Goal: Information Seeking & Learning: Learn about a topic

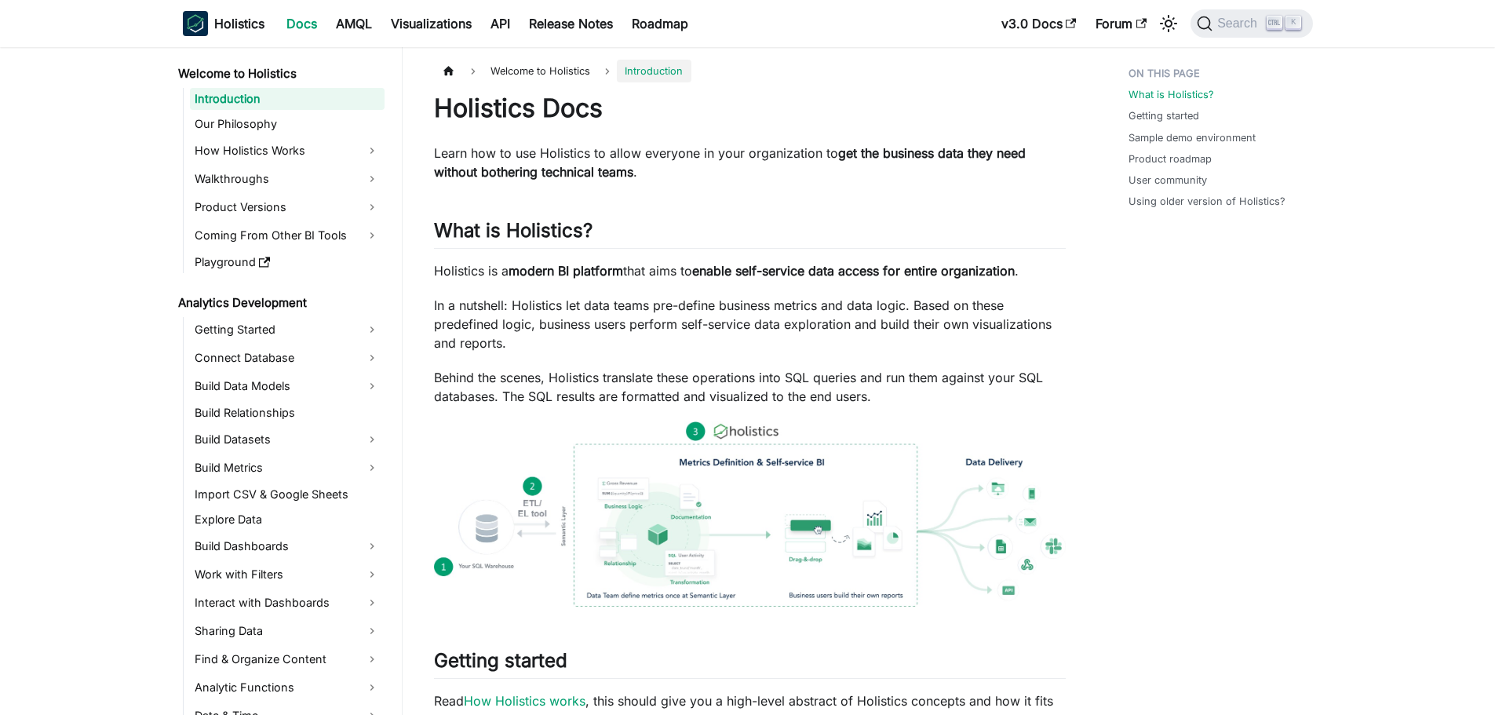
click at [307, 543] on link "Build Dashboards" at bounding box center [287, 546] width 195 height 25
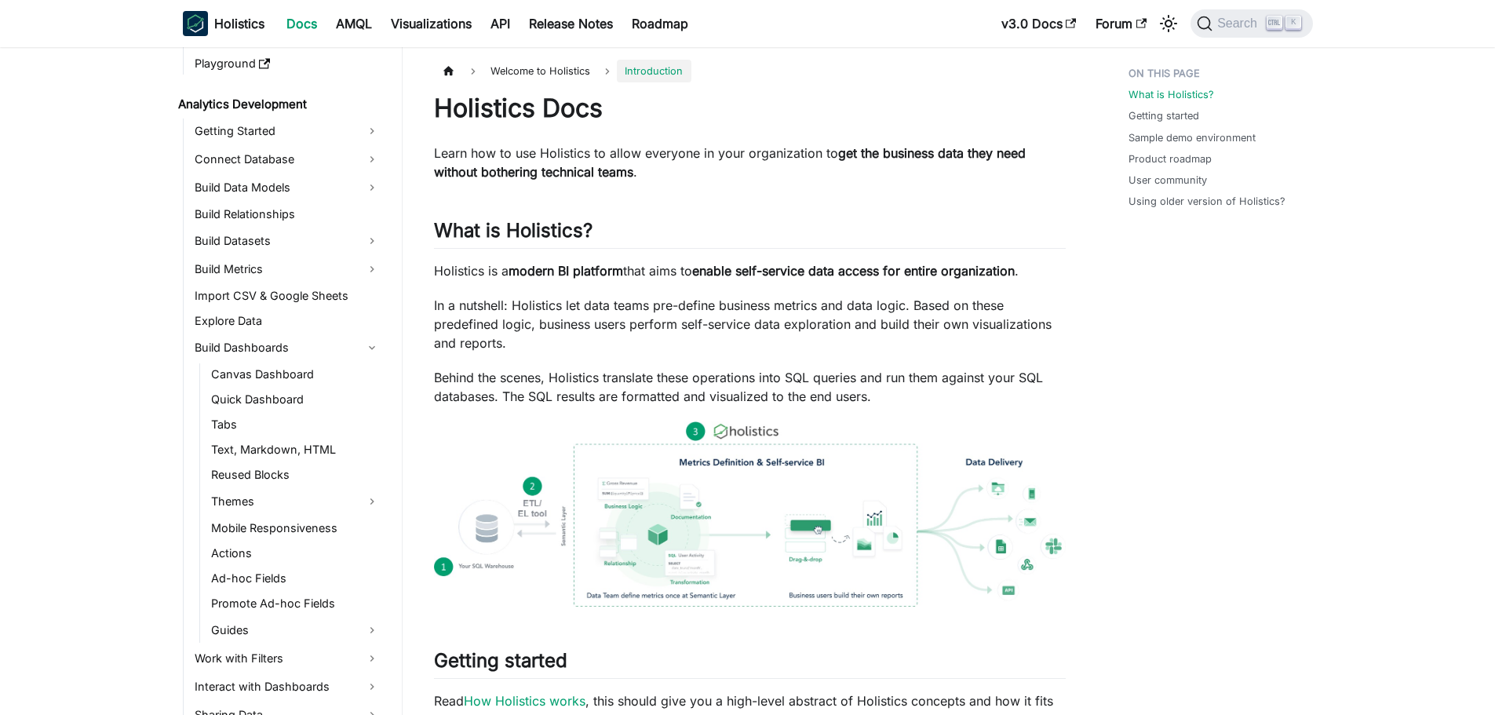
scroll to position [157, 0]
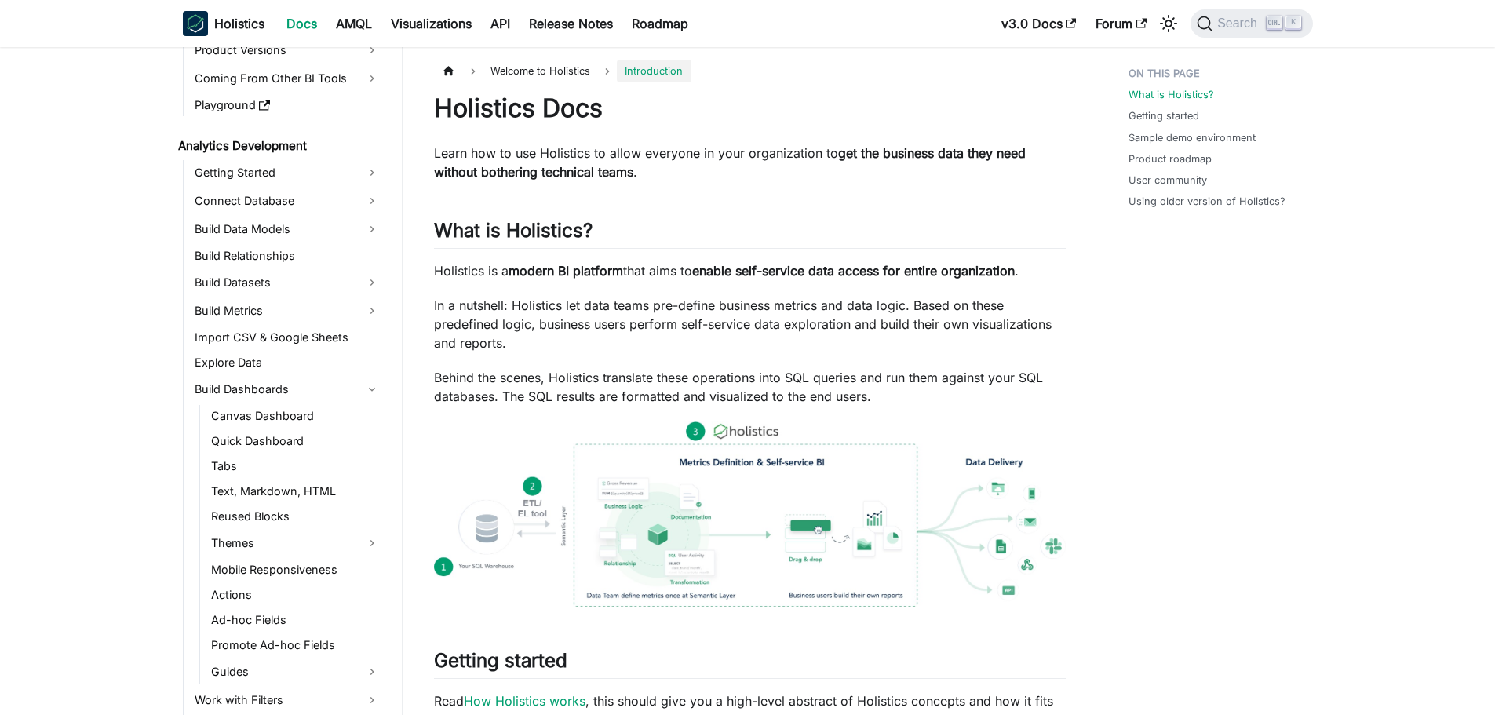
click at [338, 389] on link "Build Dashboards" at bounding box center [287, 389] width 195 height 25
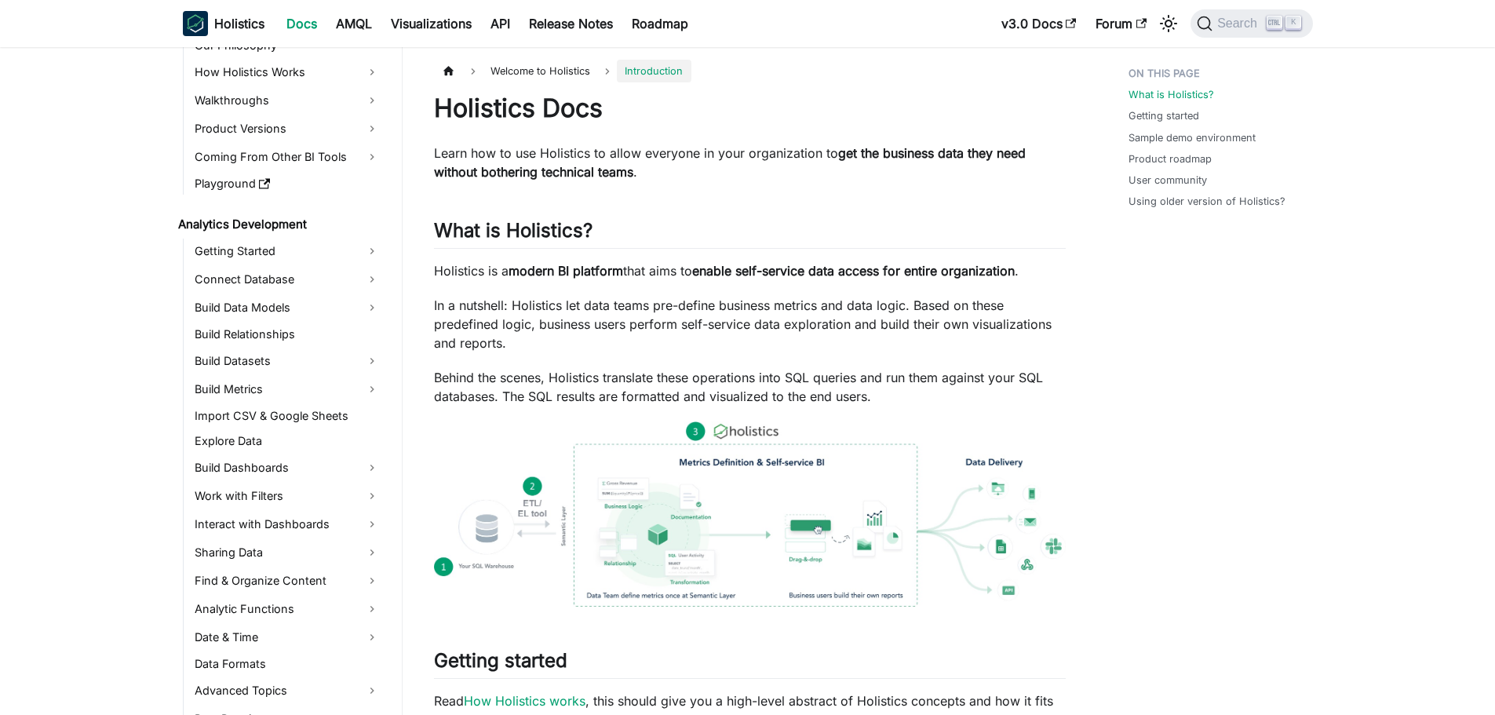
scroll to position [0, 0]
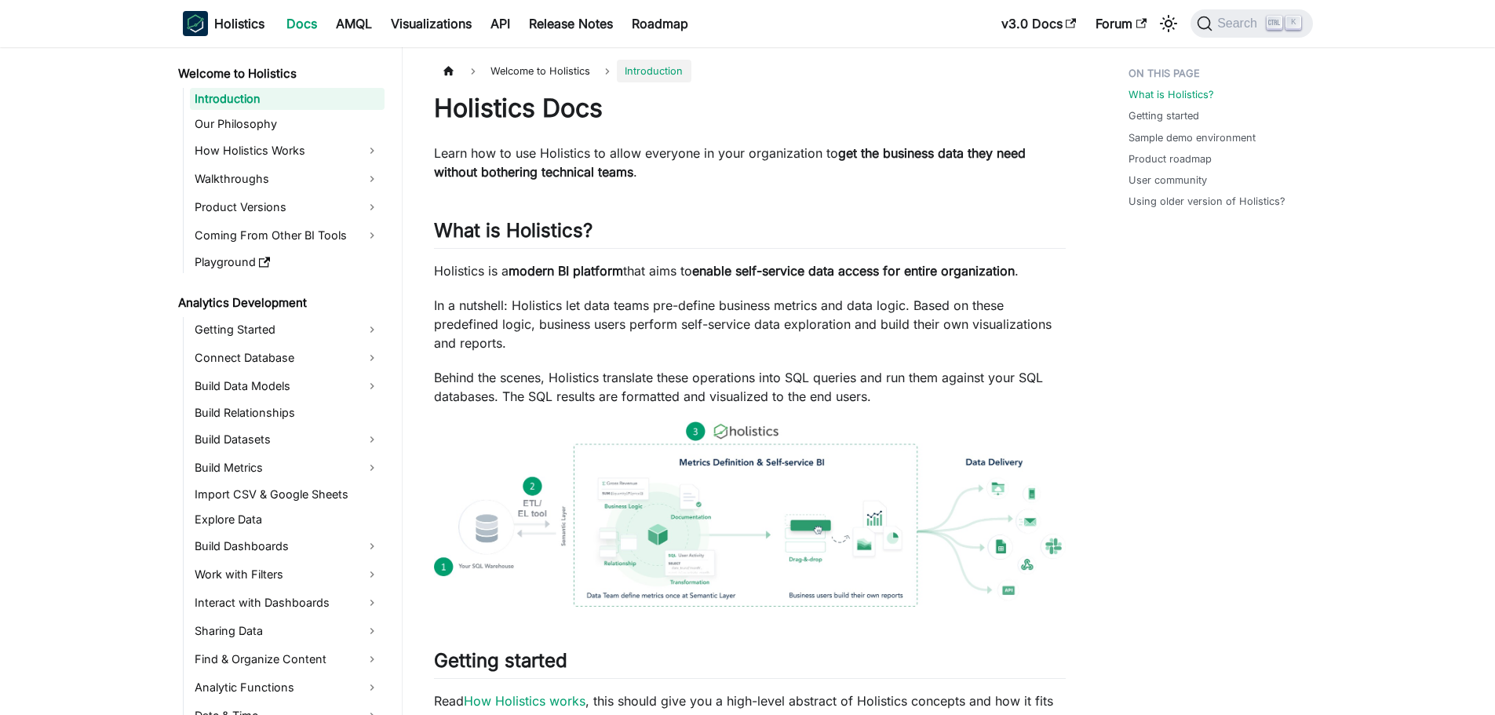
click at [304, 182] on link "Walkthroughs" at bounding box center [287, 178] width 195 height 25
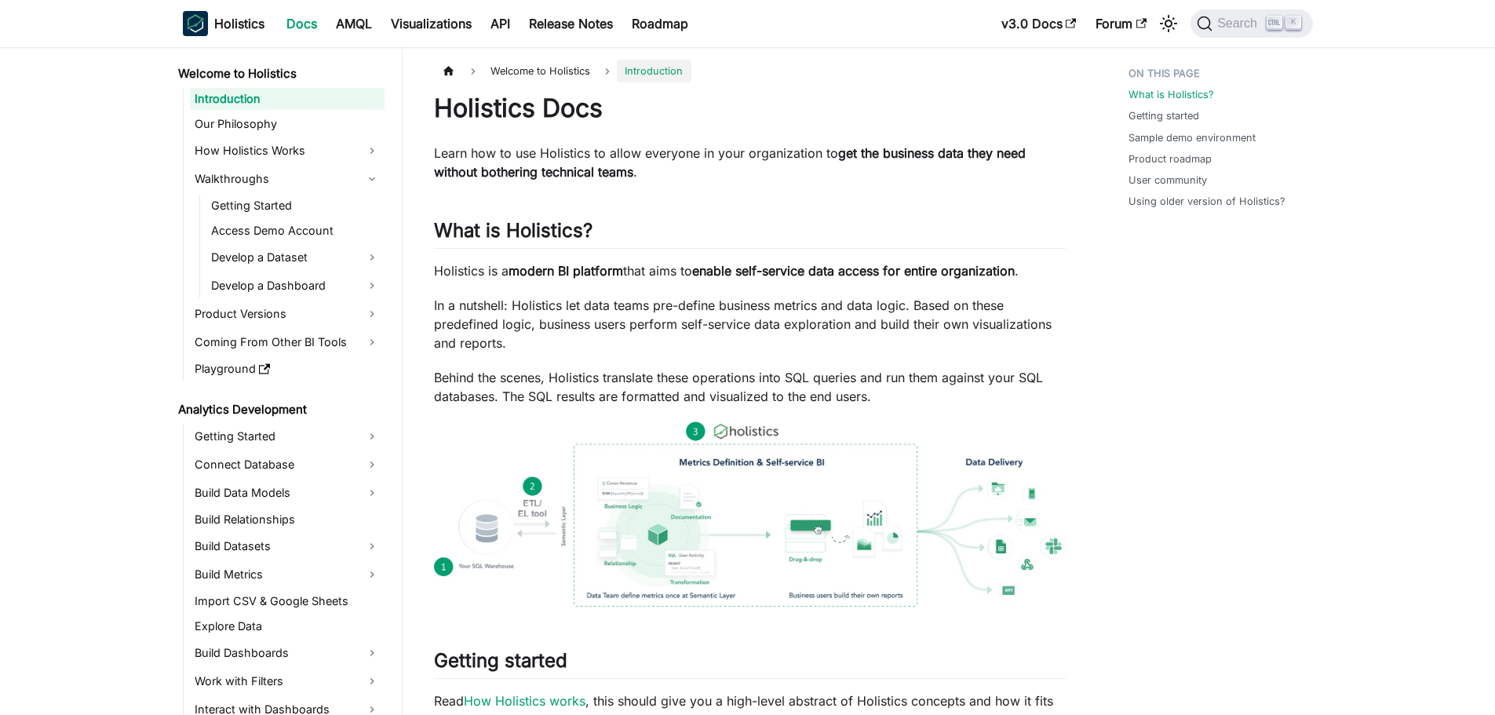
click at [304, 180] on link "Walkthroughs" at bounding box center [287, 178] width 195 height 25
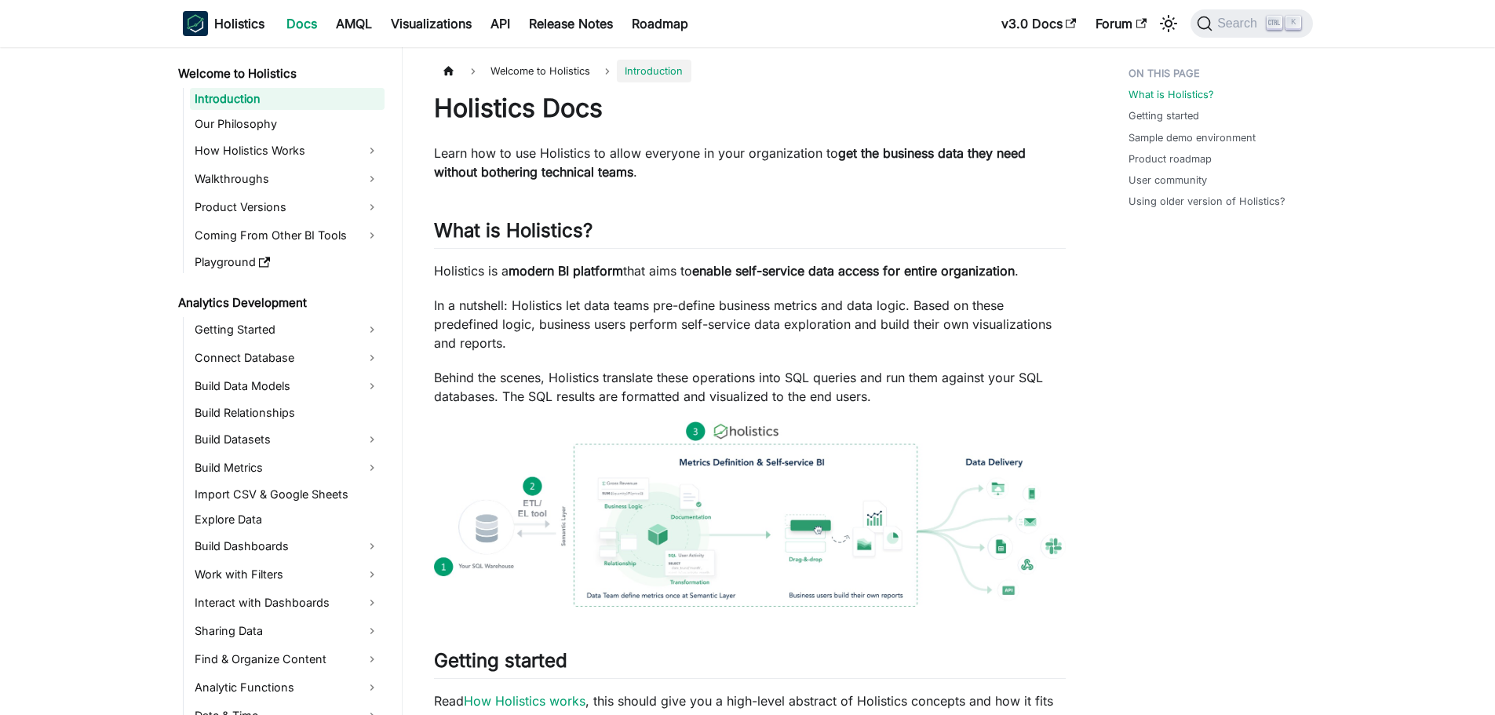
scroll to position [78, 0]
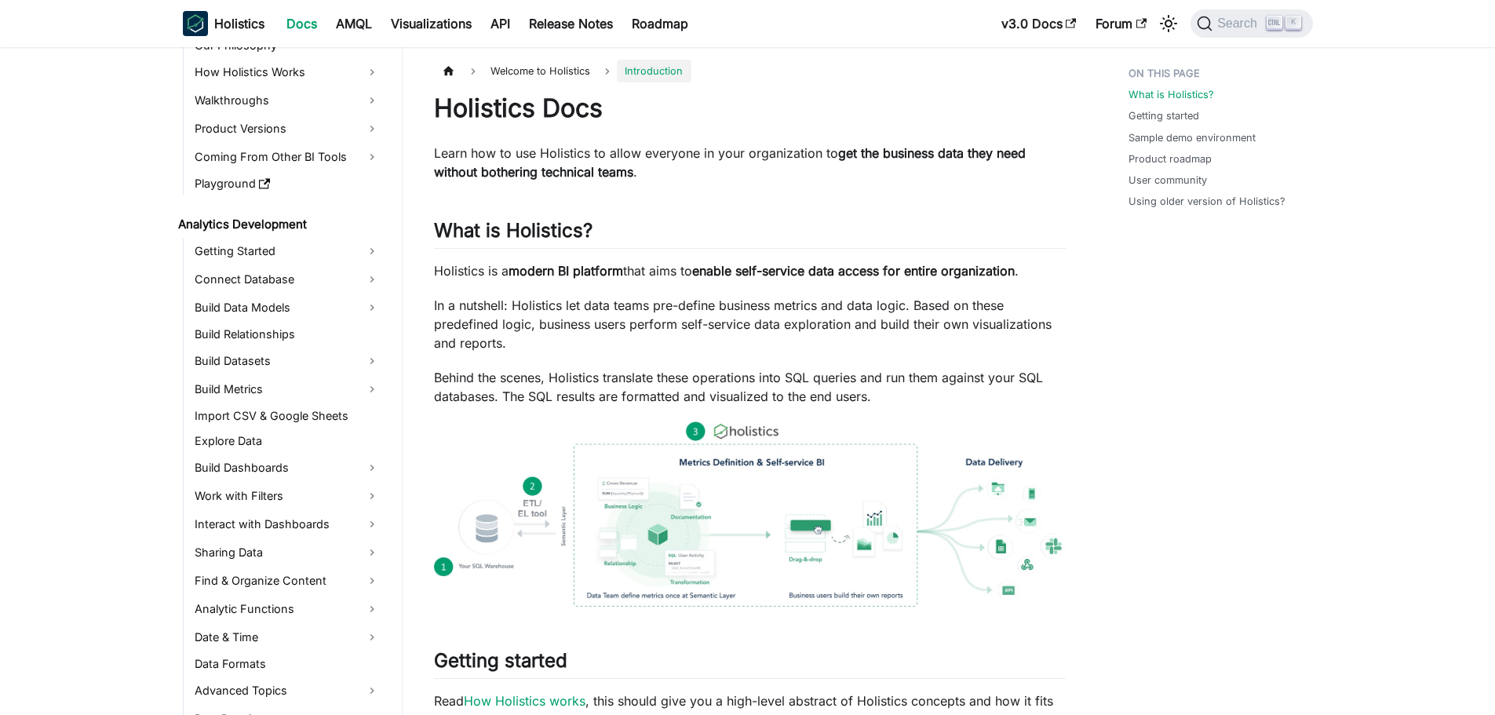
click at [323, 438] on link "Explore Data" at bounding box center [287, 441] width 195 height 22
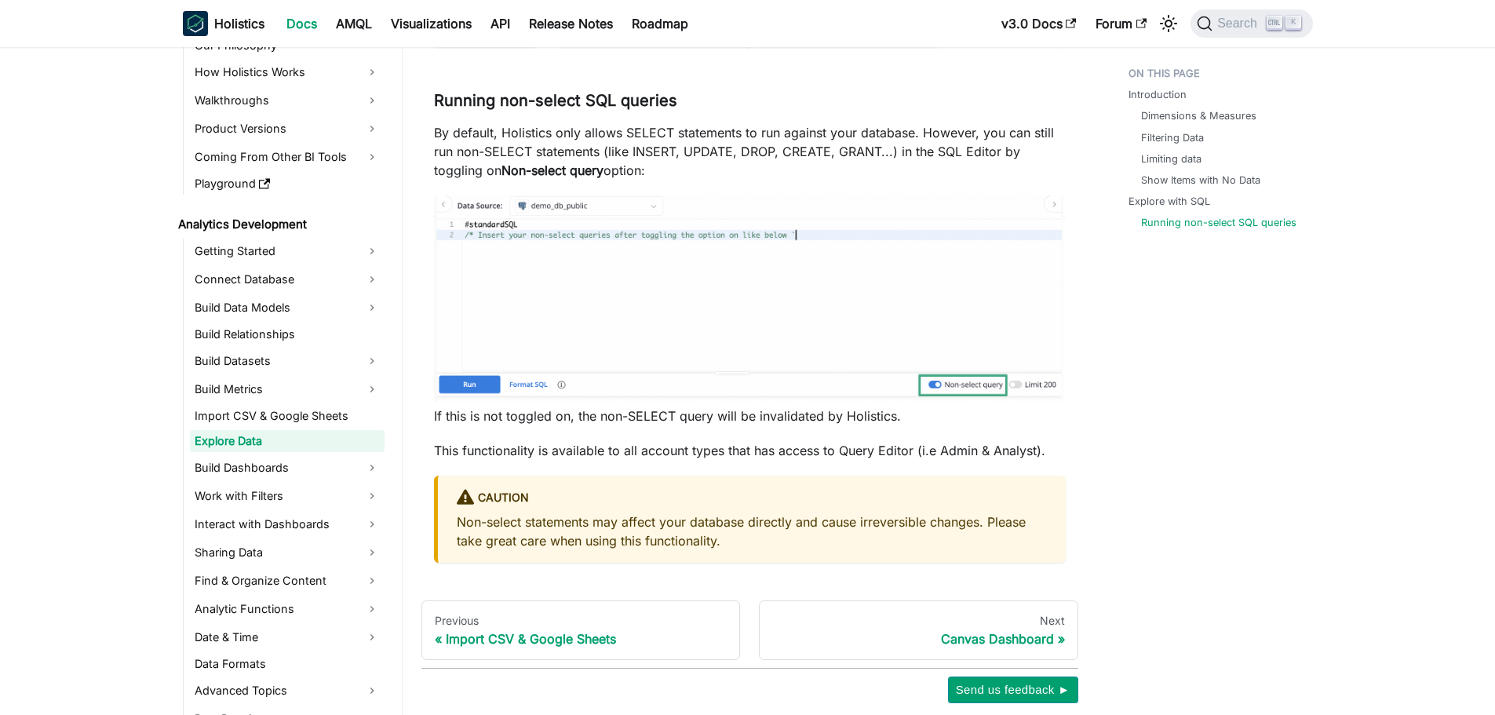
scroll to position [5742, 0]
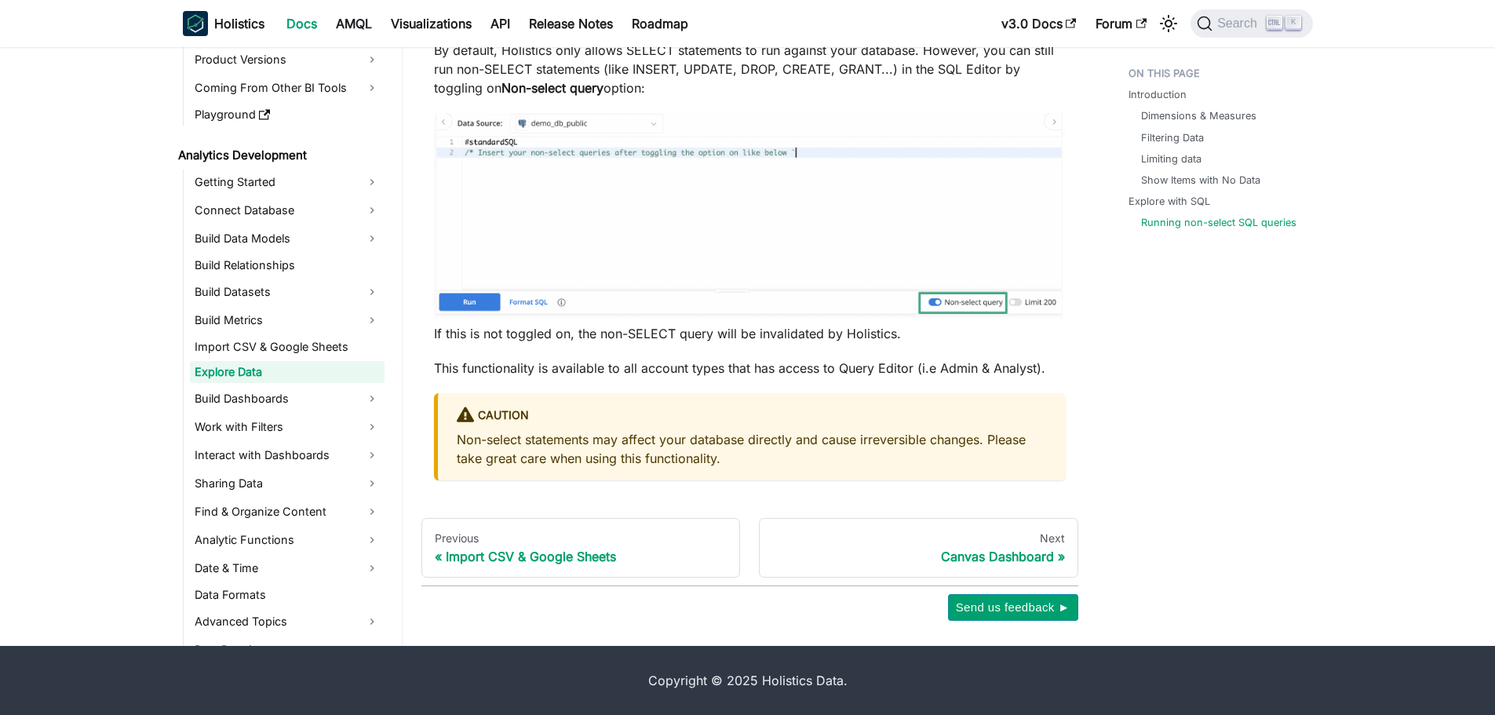
click at [327, 391] on link "Build Dashboards" at bounding box center [287, 398] width 195 height 25
click at [334, 431] on link "Canvas Dashboard" at bounding box center [295, 425] width 178 height 22
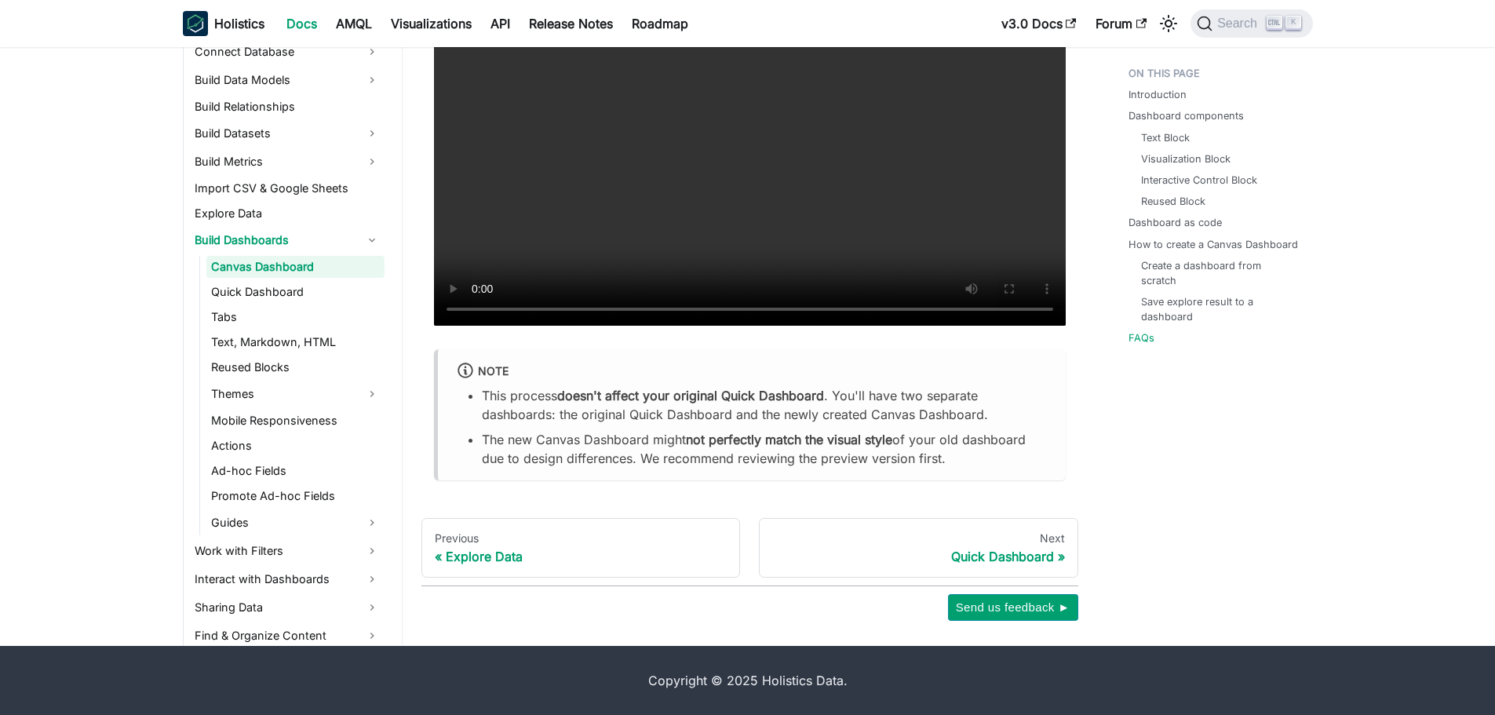
scroll to position [314, 0]
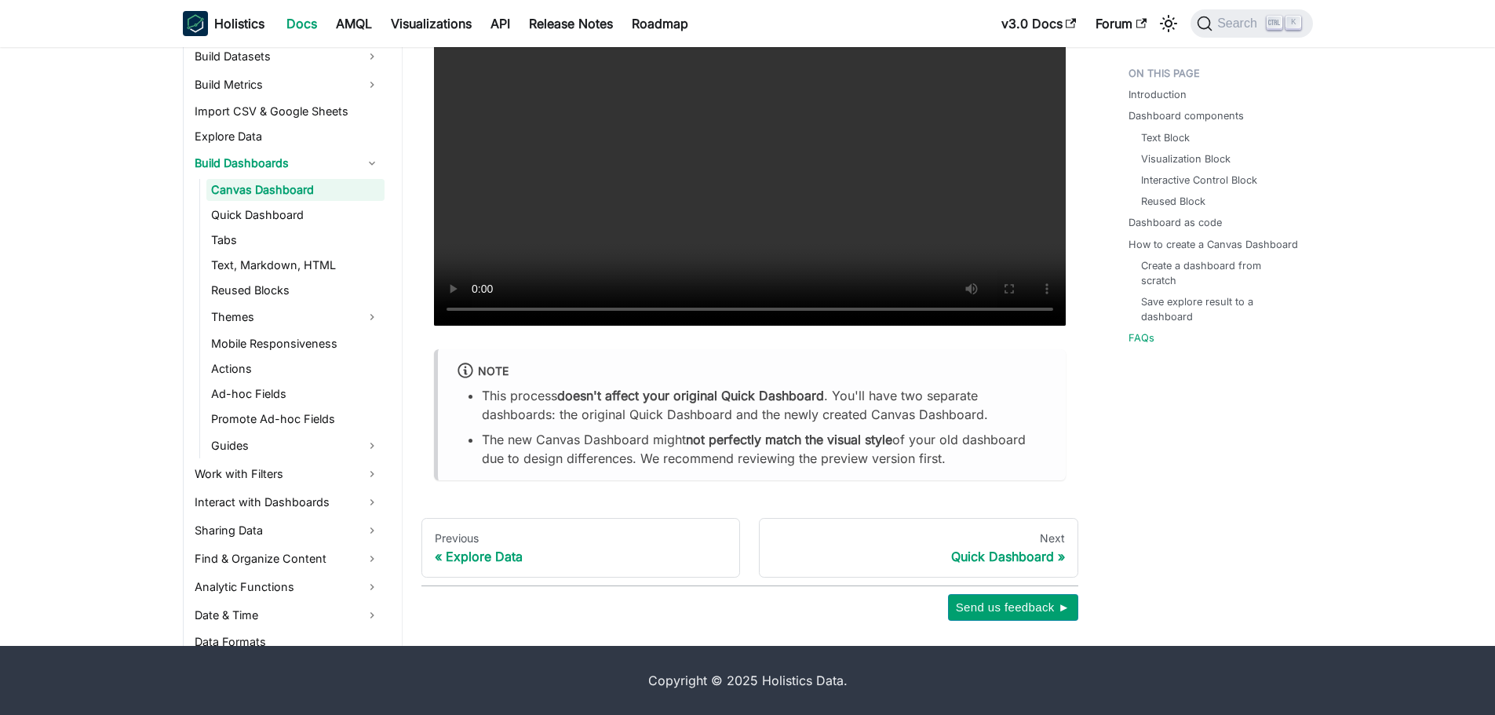
click at [328, 436] on link "Guides" at bounding box center [295, 445] width 178 height 25
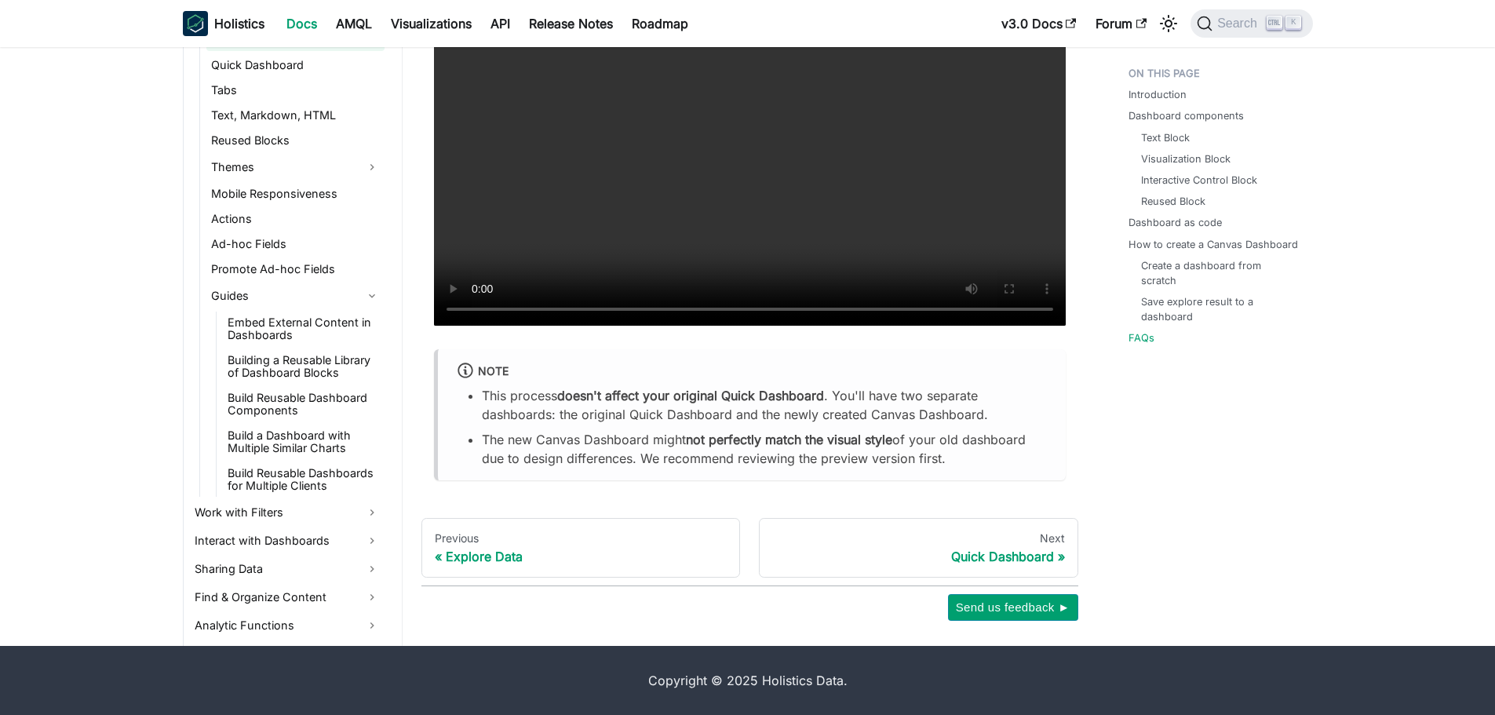
scroll to position [471, 0]
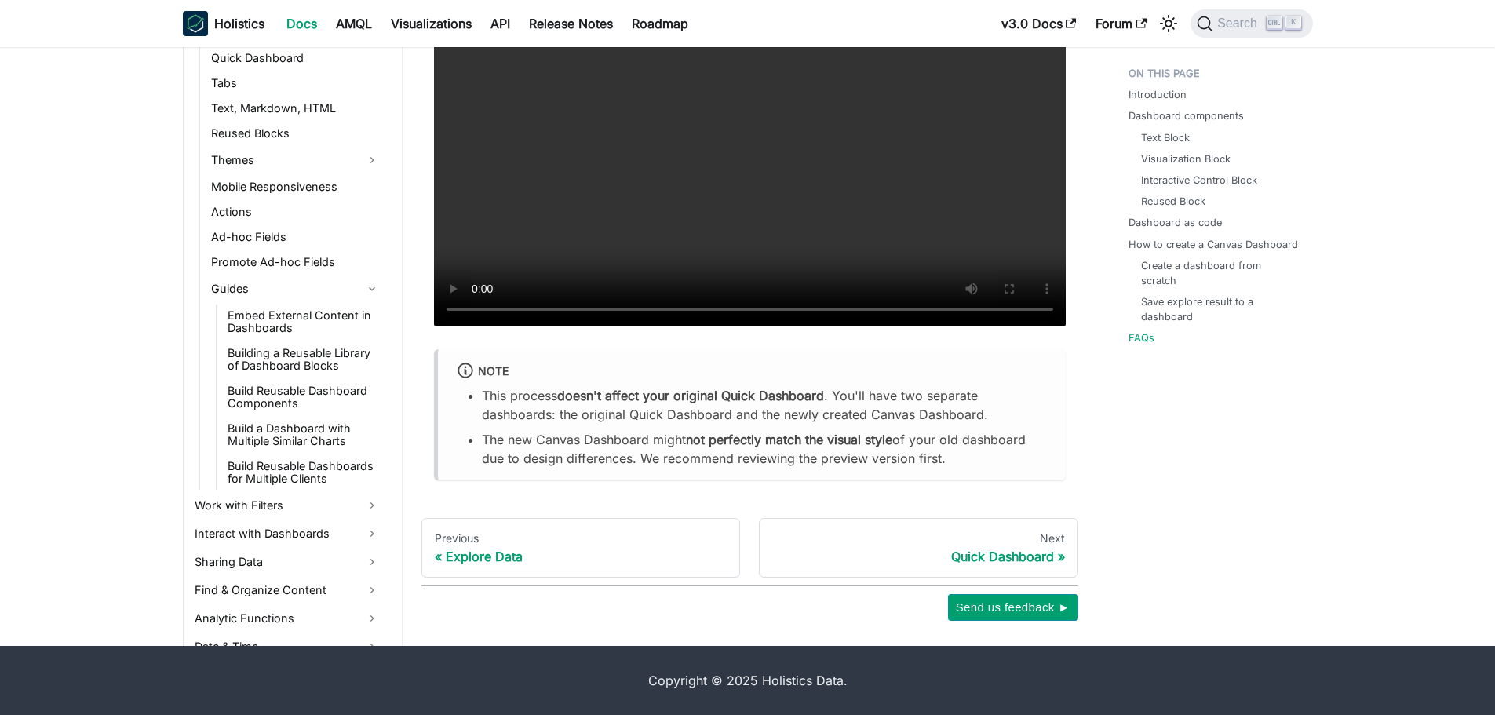
click at [312, 507] on link "Work with Filters" at bounding box center [287, 505] width 195 height 25
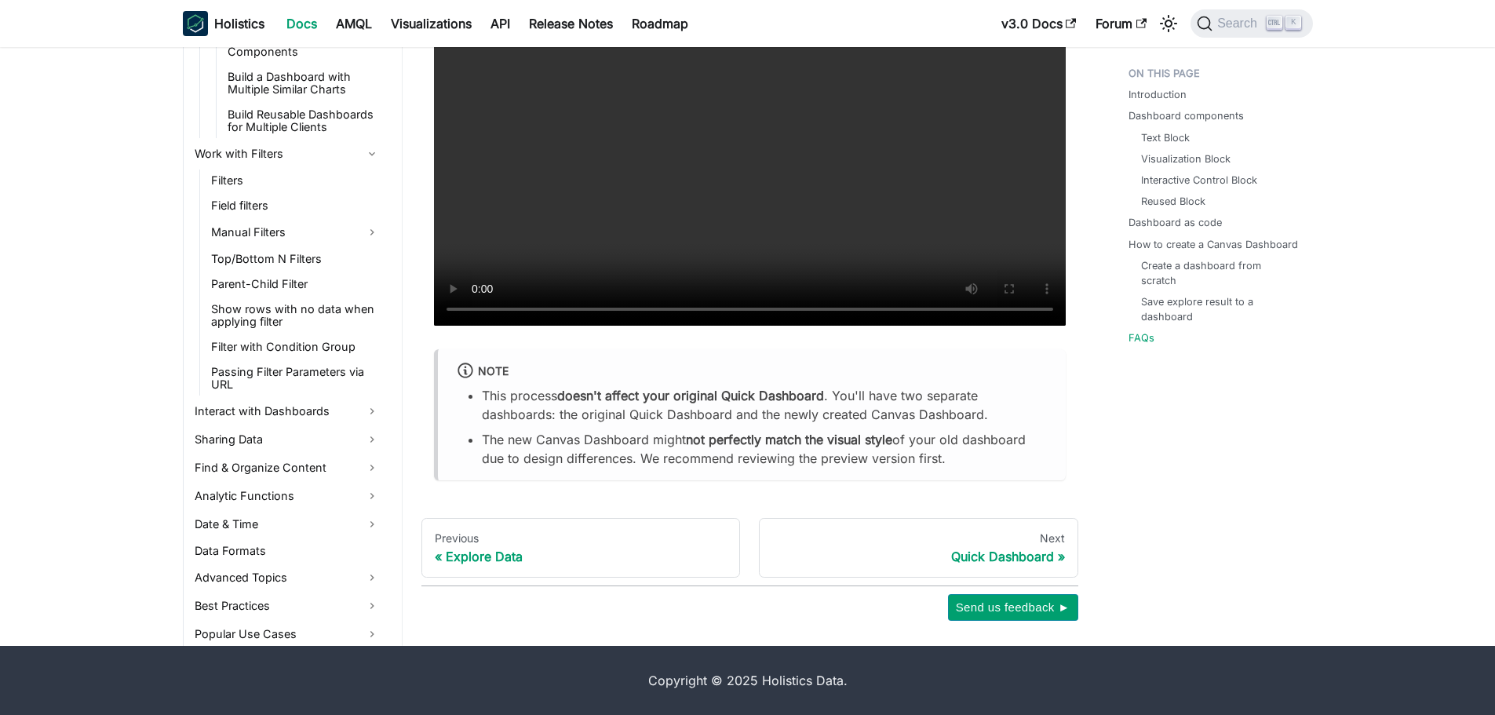
scroll to position [863, 0]
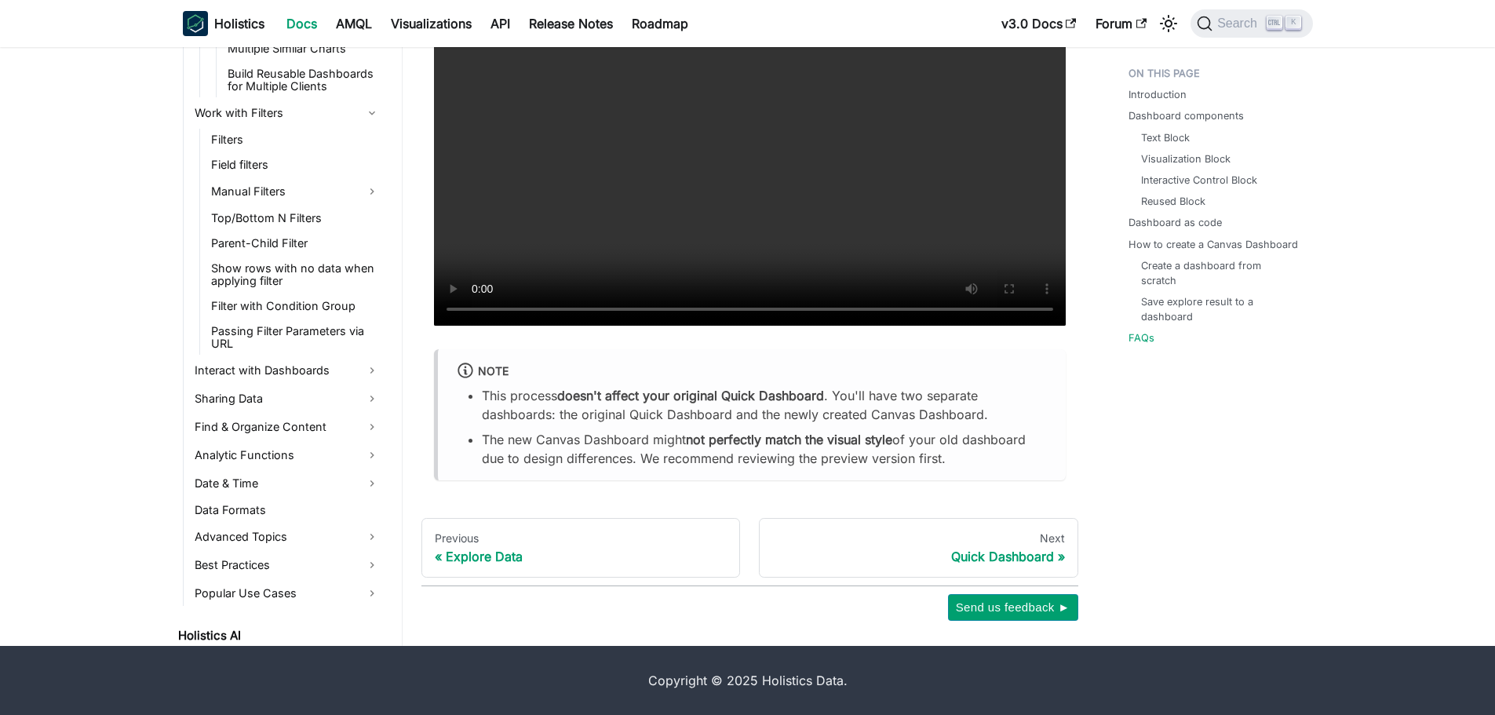
click at [319, 367] on link "Interact with Dashboards" at bounding box center [287, 370] width 195 height 25
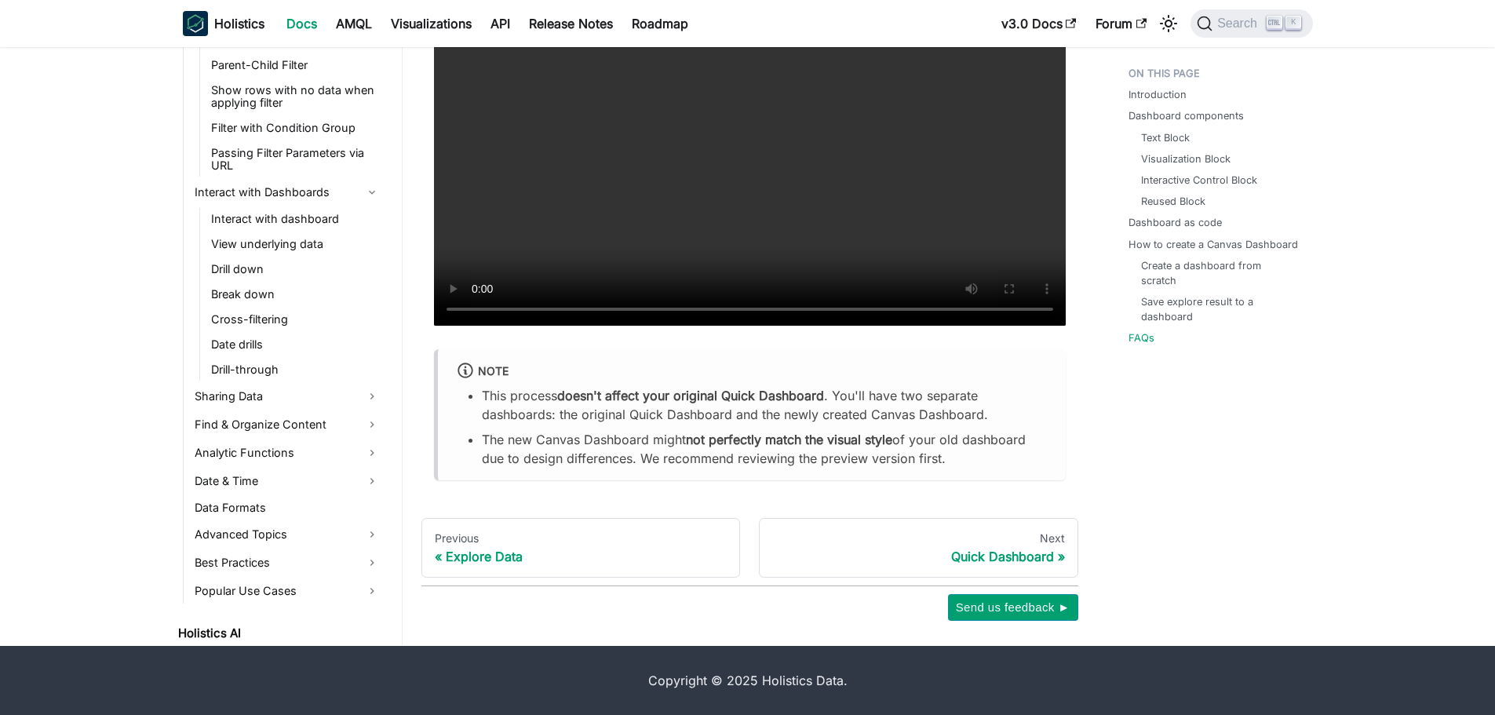
scroll to position [1099, 0]
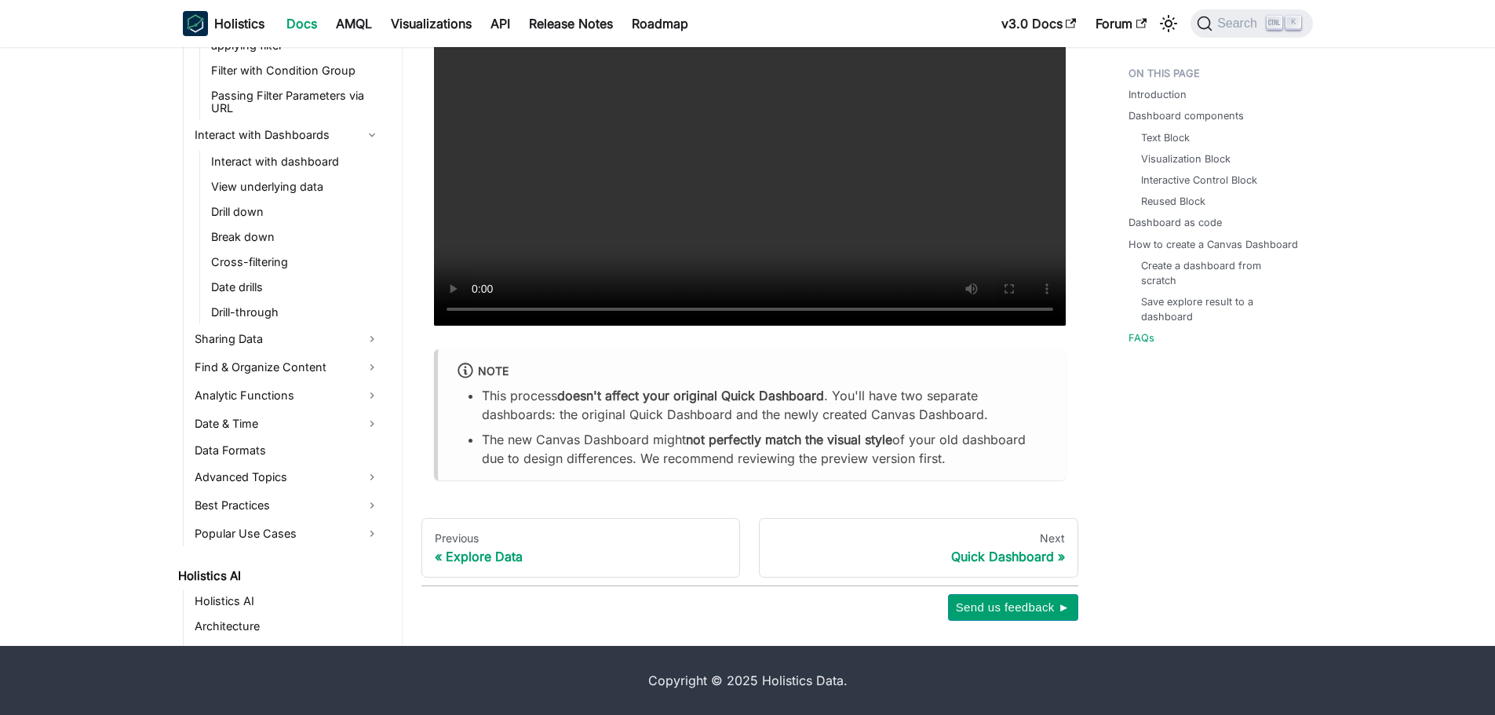
click at [322, 342] on link "Sharing Data" at bounding box center [287, 339] width 195 height 25
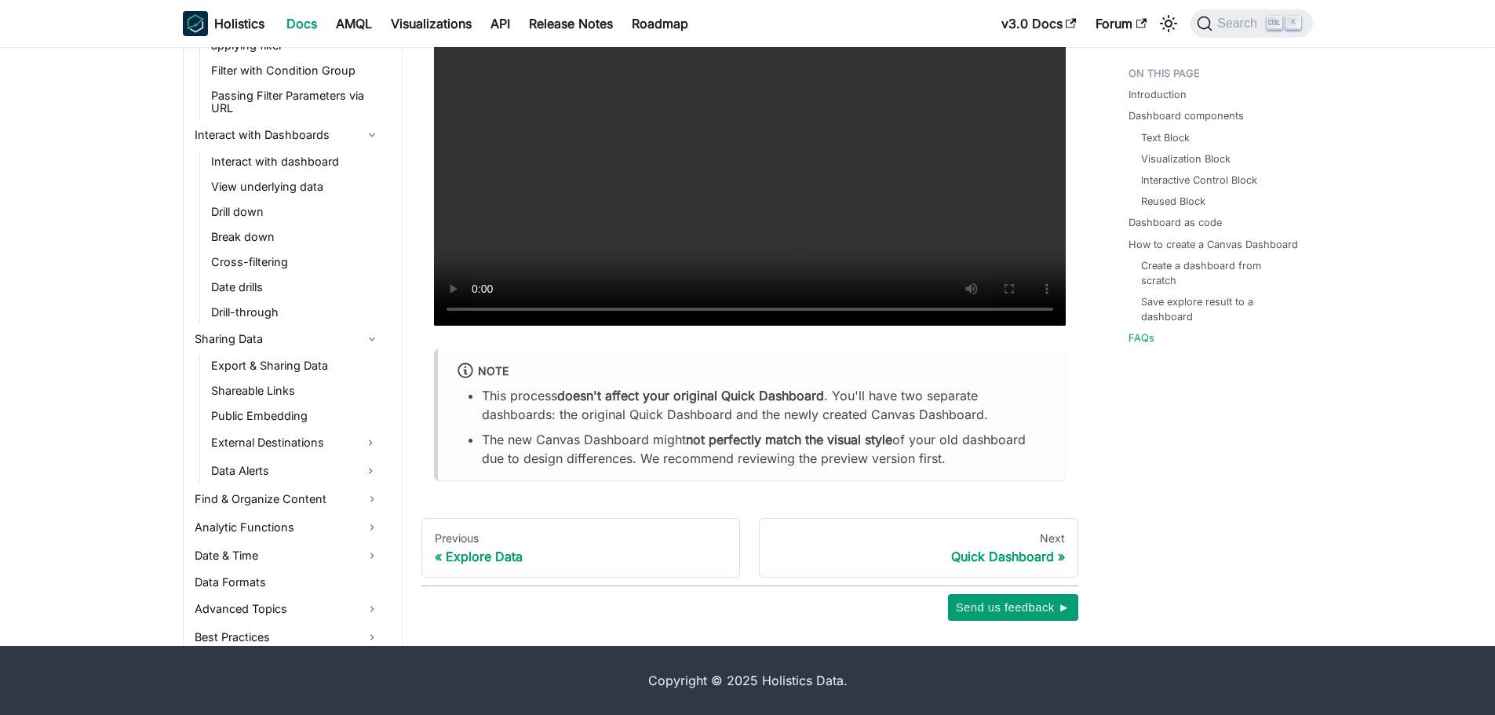
click at [299, 500] on link "Find & Organize Content" at bounding box center [287, 499] width 195 height 25
